Goal: Register for event/course

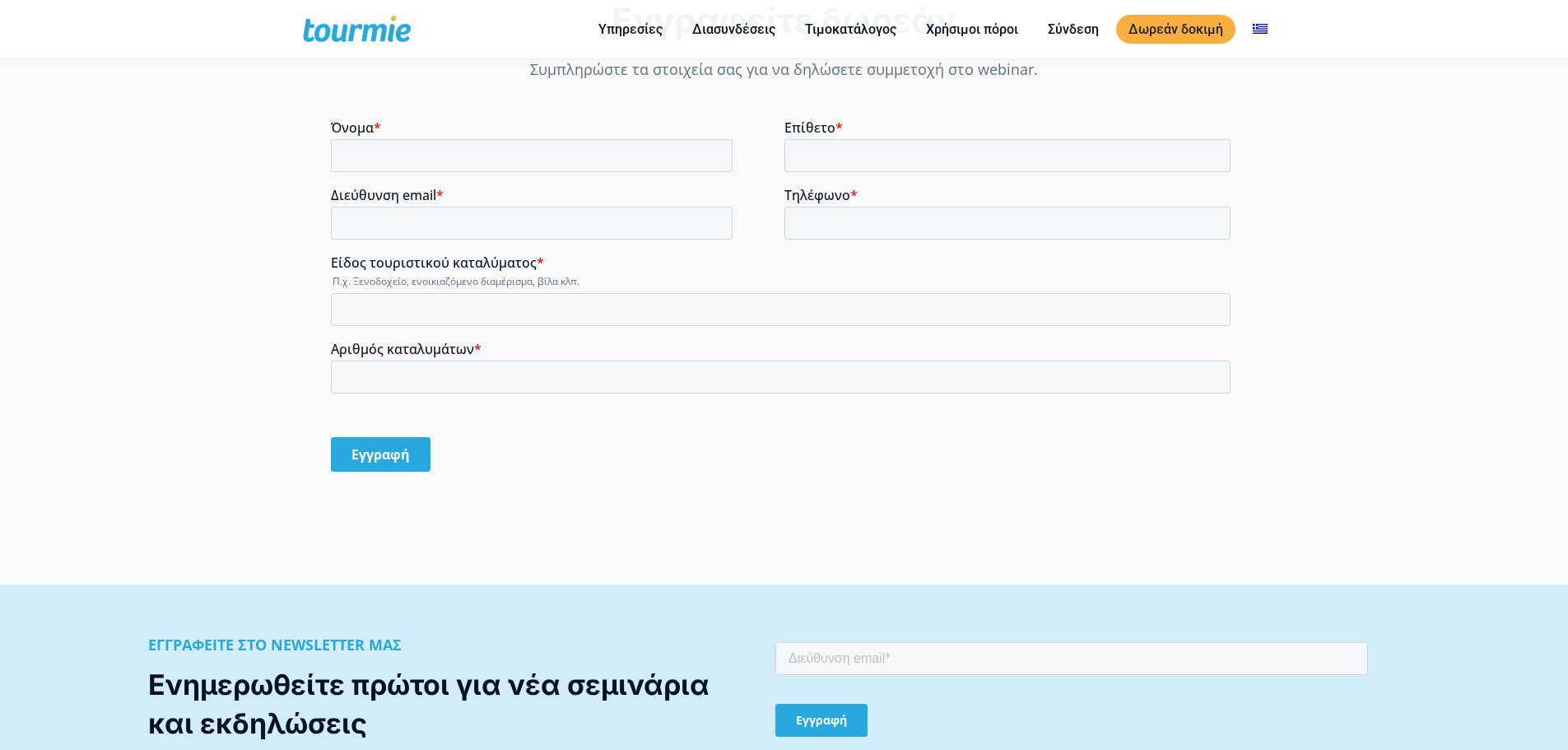
scroll to position [1363, 0]
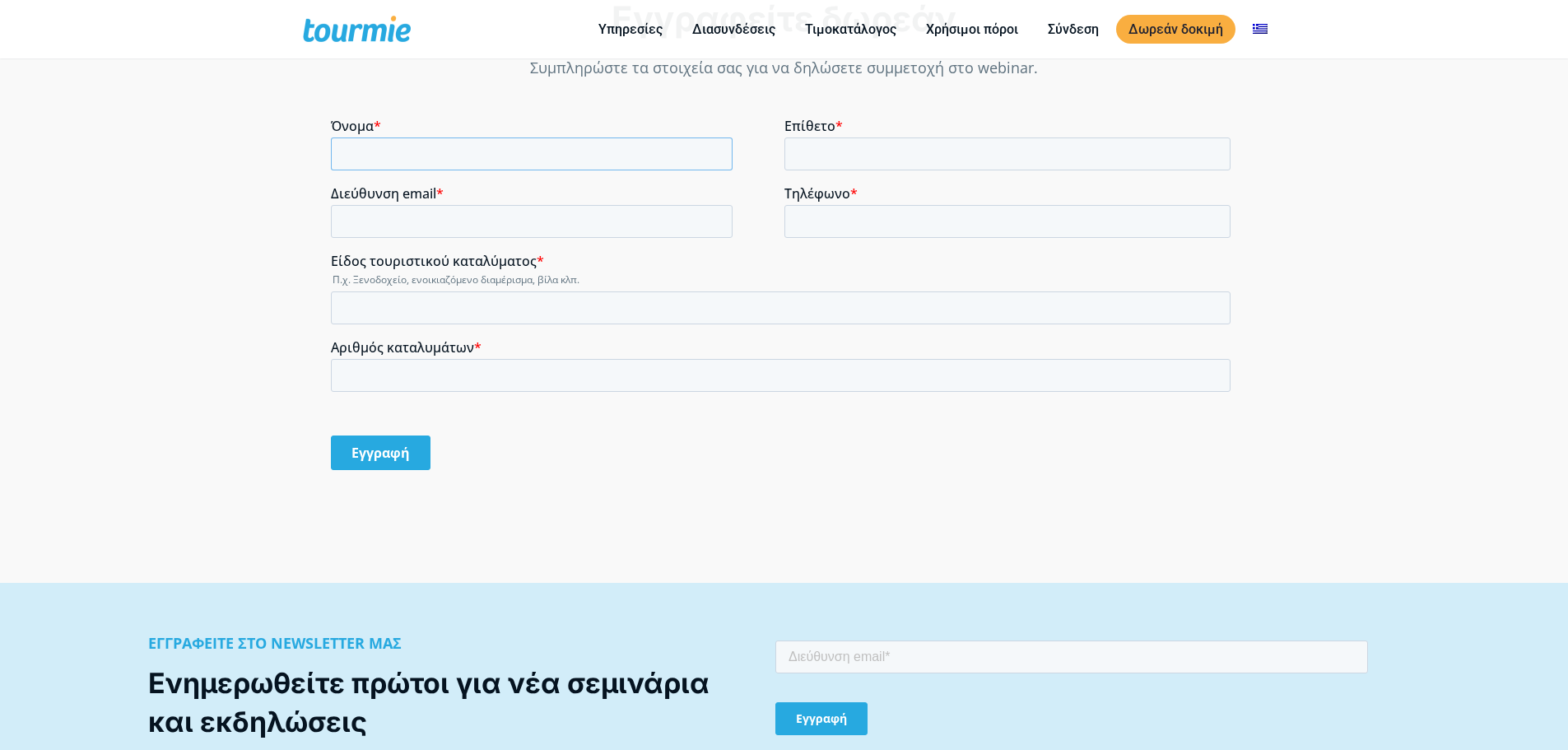
click at [457, 151] on input "Όνομα *" at bounding box center [531, 154] width 401 height 33
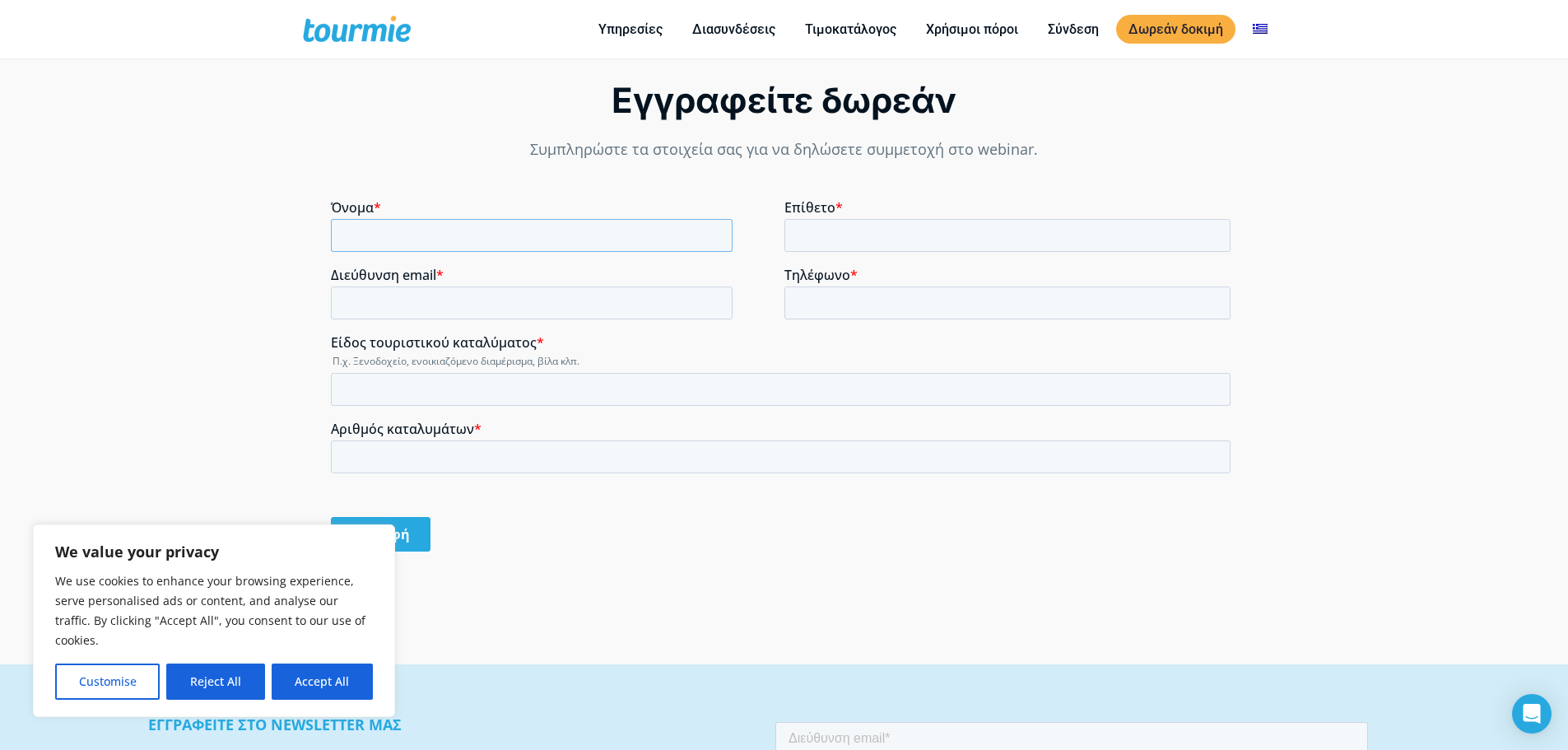
scroll to position [1281, 0]
type input "[PERSON_NAME]"
type input "H"
type input "[PERSON_NAME]"
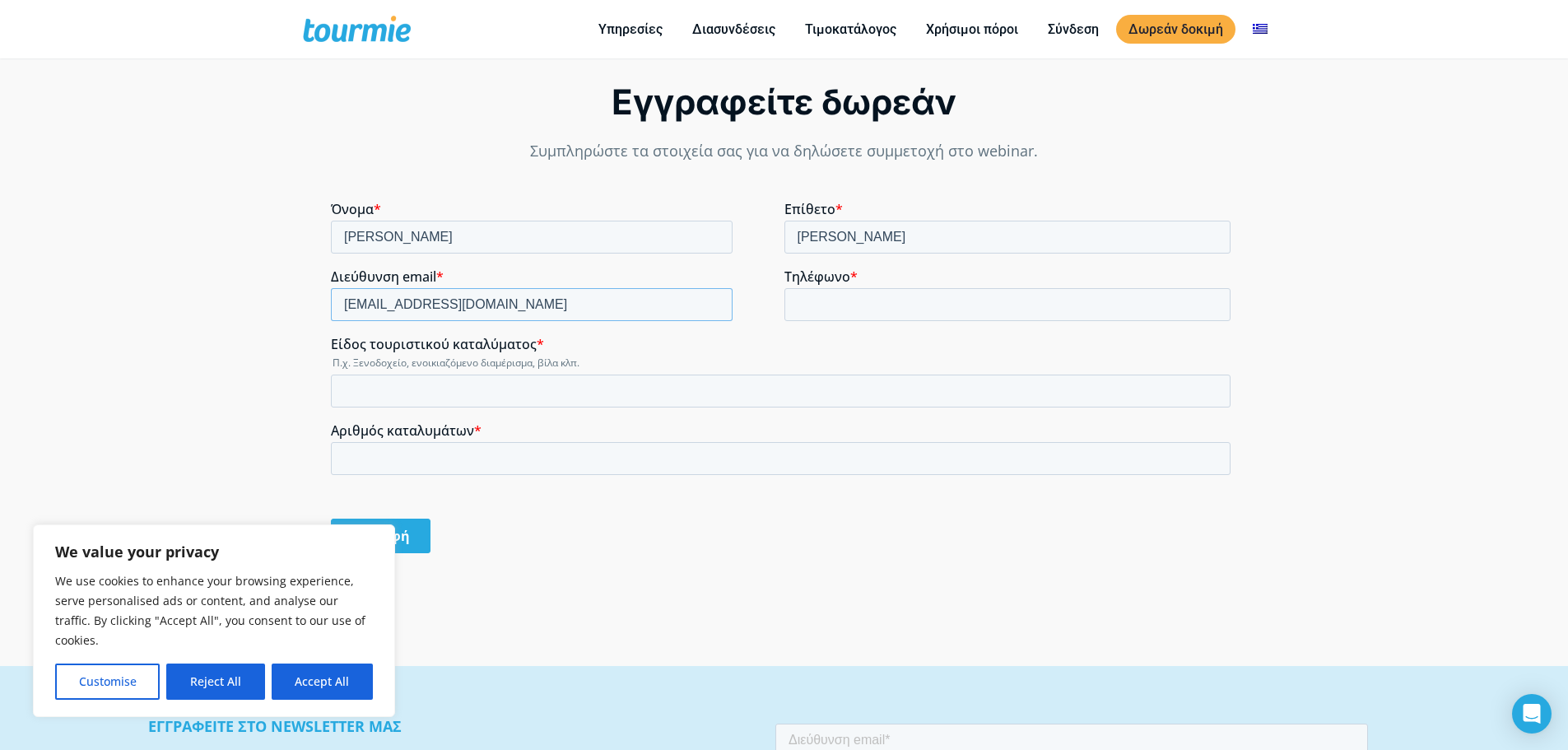
type input "[EMAIL_ADDRESS][DOMAIN_NAME]"
type input "6908674404"
click at [458, 372] on div "Είδος τουριστικού καταλύματος * Π.χ. Ξενοδοχείο, ενοικιαζόμενο διαμέρισμα, βίλα…" at bounding box center [783, 372] width 906 height 72
click at [457, 383] on input "Είδος τουριστικού καταλύματος *" at bounding box center [780, 391] width 900 height 33
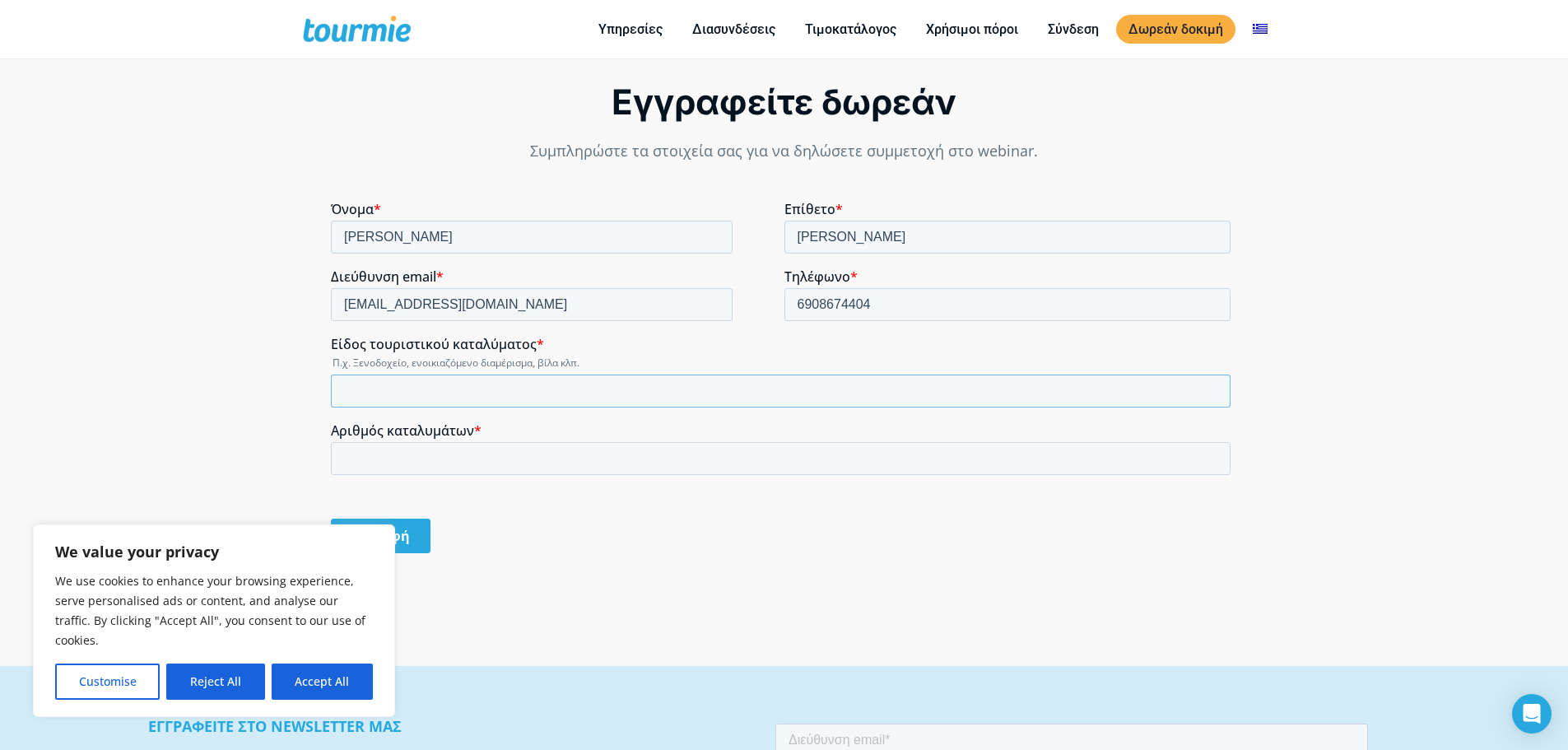
type input "d"
type input "D"
type input "Διαμερισμα"
click at [457, 460] on input "Αριθμός καταλυμάτων *" at bounding box center [780, 458] width 900 height 33
type input "1"
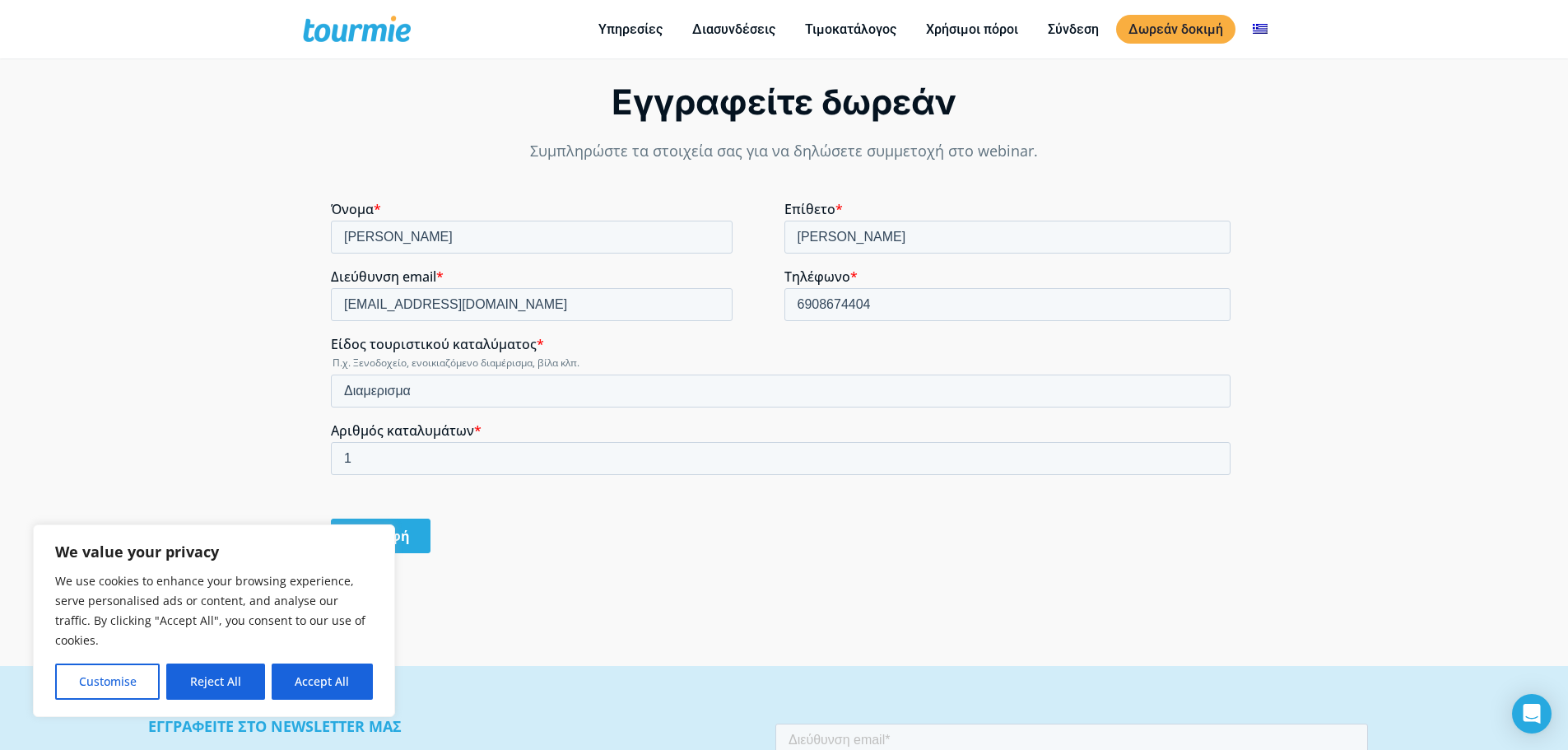
click at [388, 545] on input "Εγγραφή" at bounding box center [380, 536] width 99 height 35
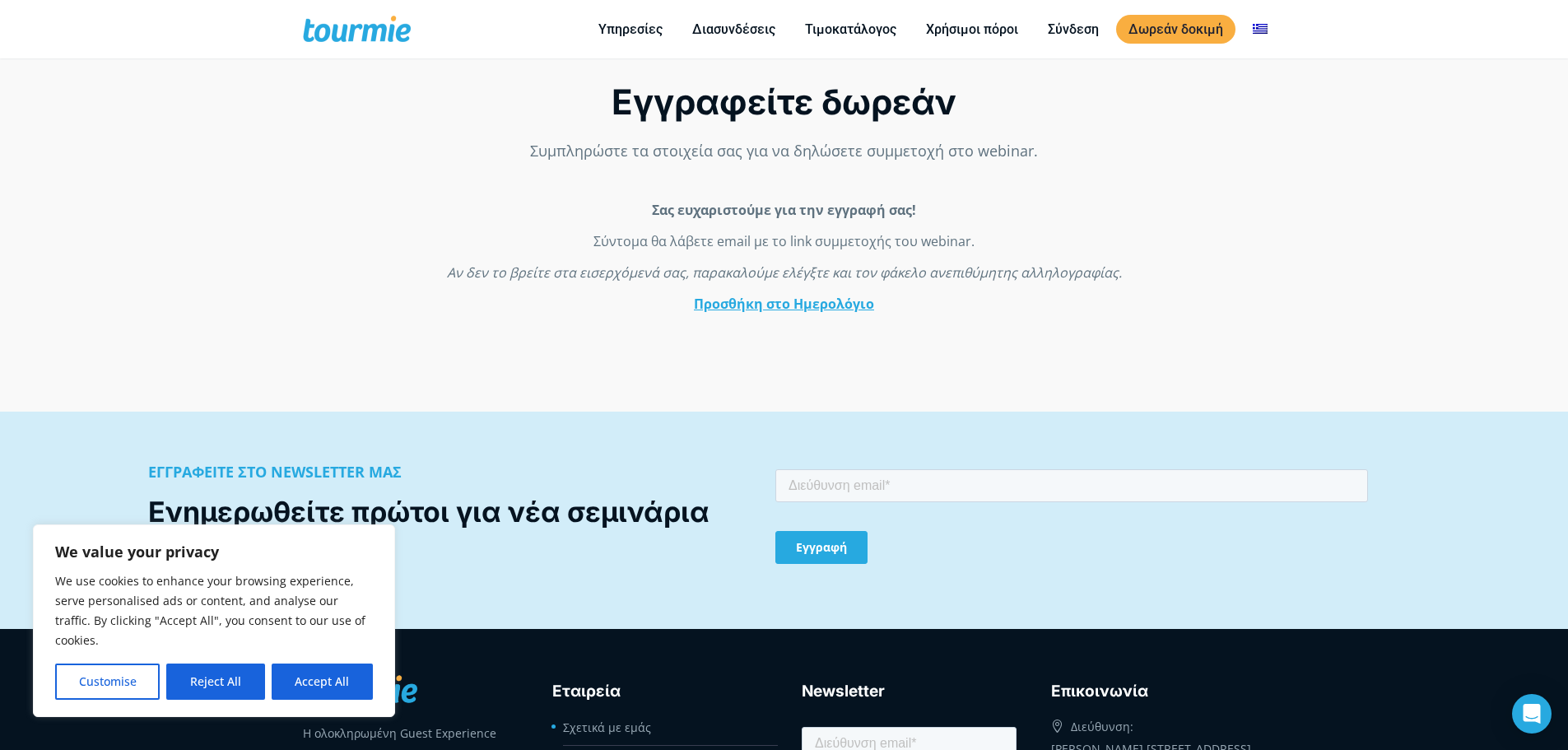
click at [312, 676] on button "Accept All" at bounding box center [322, 680] width 101 height 36
checkbox input "true"
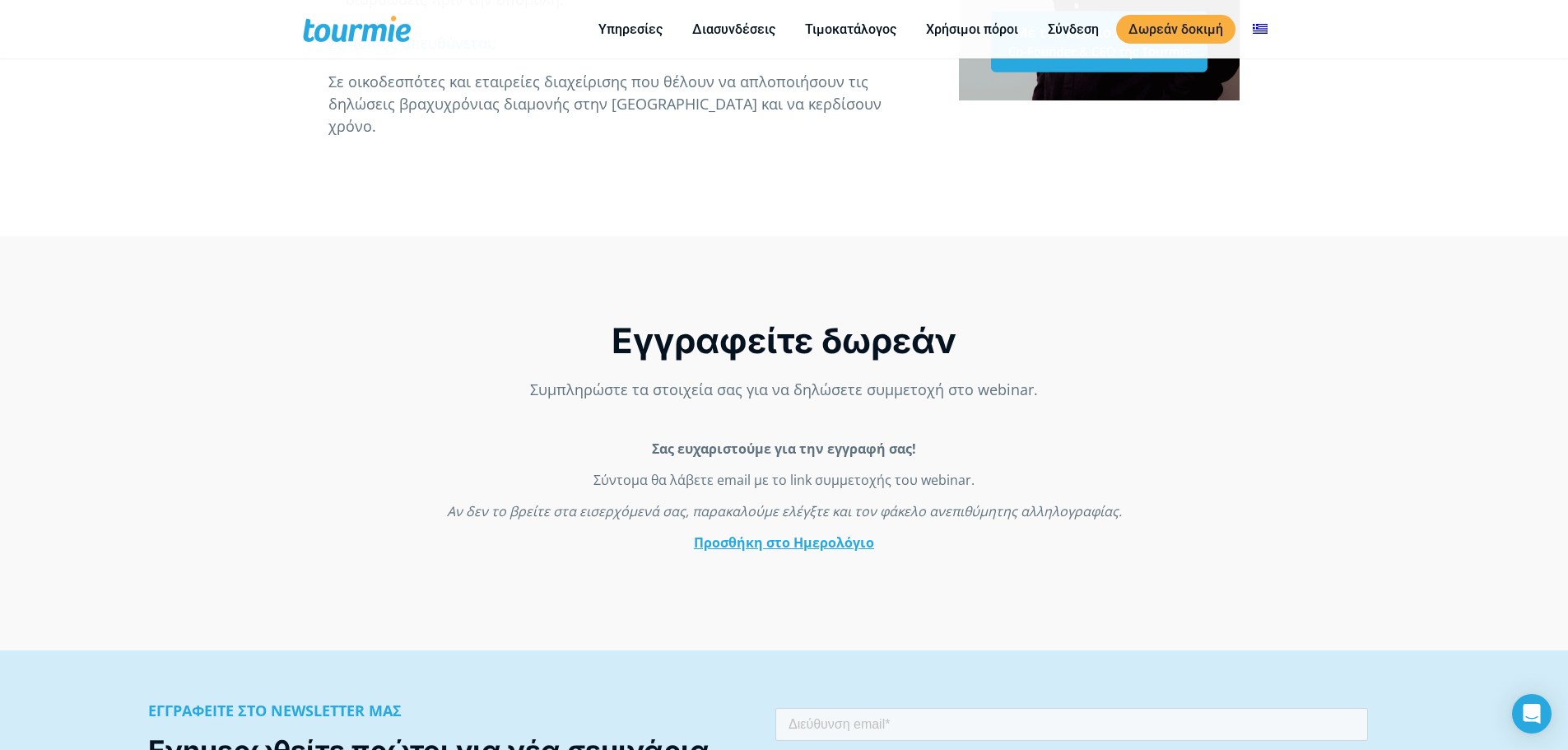
scroll to position [1054, 0]
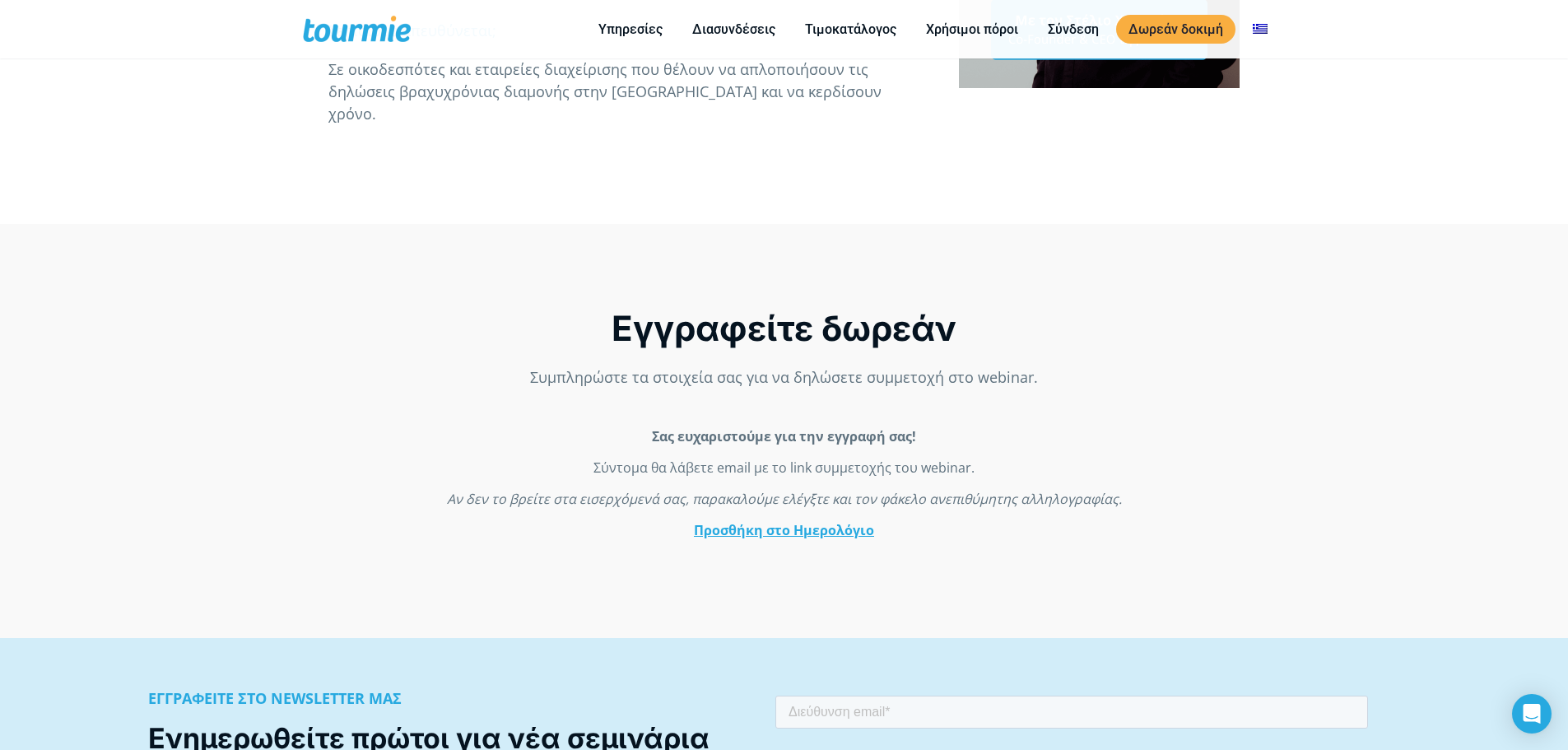
click at [799, 523] on link "Προσθήκη στο Ημερολόγιο" at bounding box center [784, 530] width 180 height 18
